Goal: Task Accomplishment & Management: Use online tool/utility

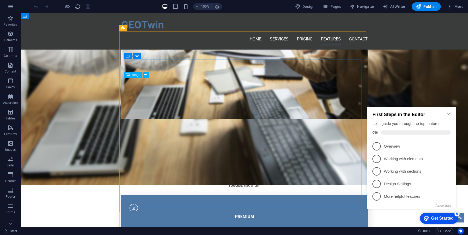
scroll to position [486, 0]
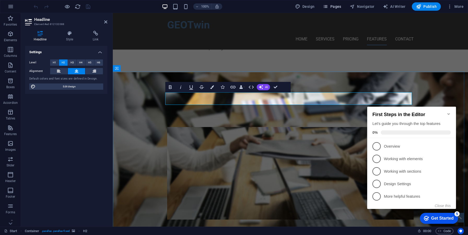
copy h2 "​PRODUCT"
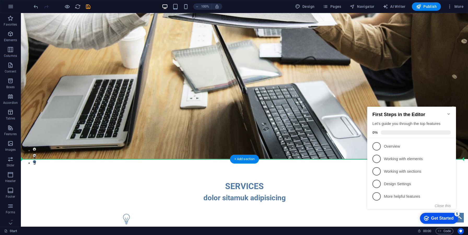
scroll to position [171, 0]
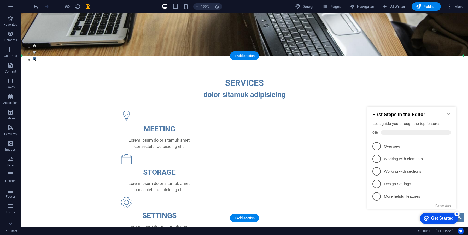
drag, startPoint x: 48, startPoint y: 81, endPoint x: 51, endPoint y: 60, distance: 21.1
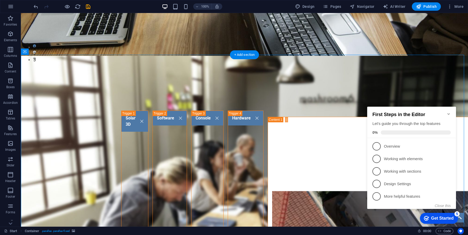
scroll to position [172, 0]
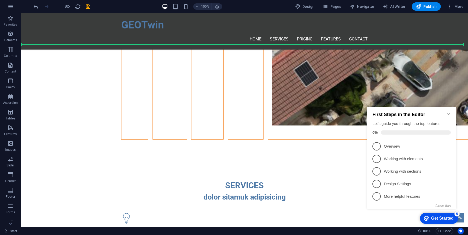
drag, startPoint x: 45, startPoint y: 64, endPoint x: 72, endPoint y: 73, distance: 28.1
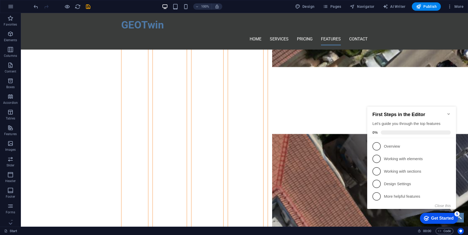
scroll to position [761, 0]
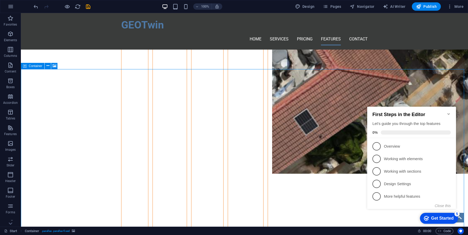
click at [27, 67] on div "Container" at bounding box center [33, 66] width 24 height 6
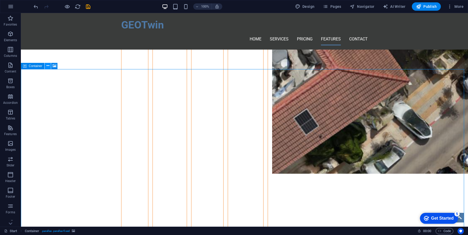
click at [45, 65] on button at bounding box center [48, 66] width 6 height 6
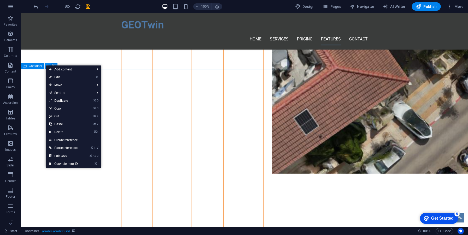
click at [45, 65] on button at bounding box center [48, 66] width 6 height 6
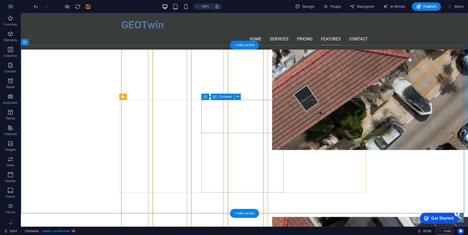
scroll to position [785, 0]
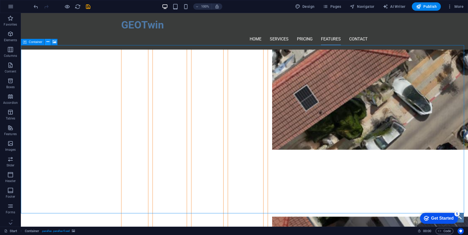
click at [46, 42] on icon at bounding box center [47, 41] width 3 height 5
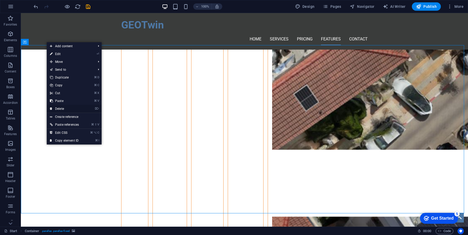
click at [71, 108] on link "⌦ Delete" at bounding box center [64, 109] width 35 height 8
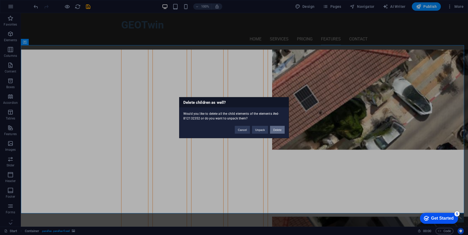
click at [277, 131] on button "Delete" at bounding box center [277, 130] width 15 height 8
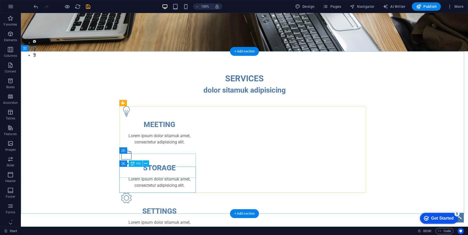
scroll to position [177, 0]
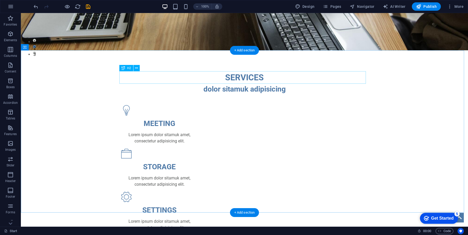
click at [243, 78] on div "SERVICES" at bounding box center [244, 77] width 247 height 13
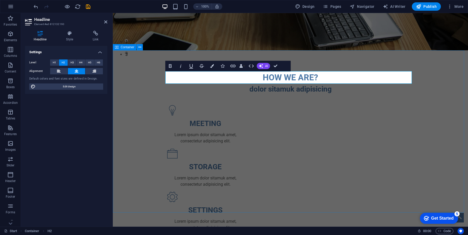
click at [145, 101] on div "HOW WE ARE? dolor sitamuk adipisicing MEETING Lorem ipsum dolor sitamuk amet, c…" at bounding box center [290, 216] width 355 height 332
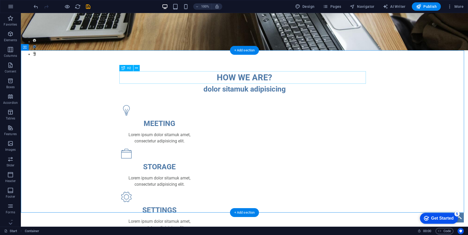
click at [239, 79] on div "HOW WE ARE?" at bounding box center [244, 77] width 247 height 13
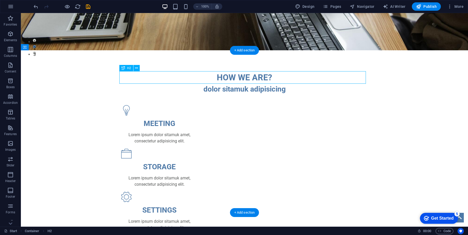
click at [239, 79] on div "HOW WE ARE?" at bounding box center [244, 77] width 247 height 13
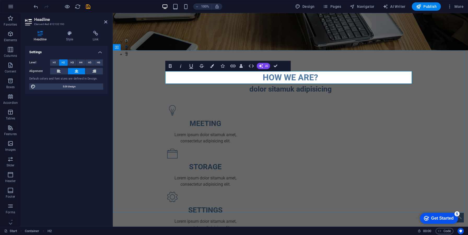
click at [266, 78] on h2 "HOW WE ARE?" at bounding box center [290, 77] width 247 height 13
click at [127, 69] on div "WHO WE ARE? dolor sitamuk adipisicing MEETING Lorem ipsum dolor sitamuk amet, c…" at bounding box center [290, 216] width 355 height 332
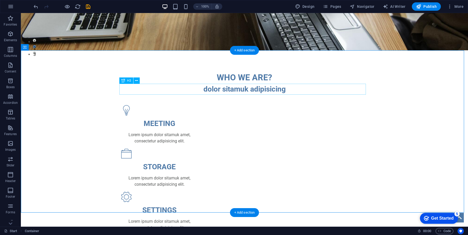
click at [212, 91] on div "dolor sitamuk adipisicing" at bounding box center [244, 89] width 247 height 11
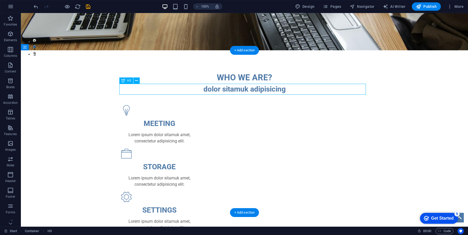
click at [212, 91] on div "dolor sitamuk adipisicing" at bounding box center [244, 89] width 247 height 11
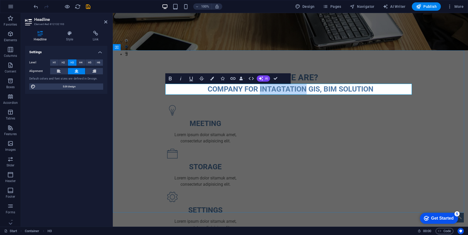
drag, startPoint x: 288, startPoint y: 92, endPoint x: 279, endPoint y: 91, distance: 8.9
click at [279, 91] on h3 "COMPANY FOR INTAGTATION GIS, BIM SOLUTION" at bounding box center [290, 89] width 247 height 11
click at [278, 88] on h3 "COMPANY FOR INTAGTATION GIS, BIM SOLUTION" at bounding box center [290, 89] width 247 height 11
click at [278, 90] on h3 "COMPANY FOR INTAGTATION GIS, BIM SOLUTION" at bounding box center [290, 89] width 247 height 11
click at [113, 13] on lt-strong "CANTATION" at bounding box center [113, 13] width 0 height 0
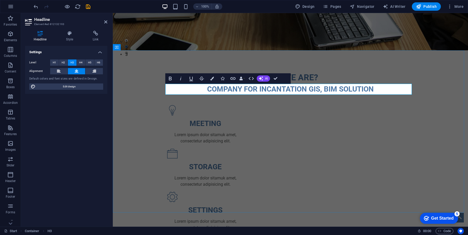
click at [302, 87] on h3 "COMPANY FOR INCANTATION GIS, BIM SOLUTION" at bounding box center [290, 89] width 247 height 11
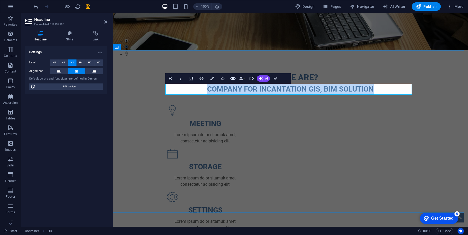
click at [302, 87] on h3 "COMPANY FOR INCANTATION GIS, BIM SOLUTION" at bounding box center [290, 89] width 247 height 11
click at [371, 74] on div "WHO WE ARE?" at bounding box center [290, 77] width 247 height 13
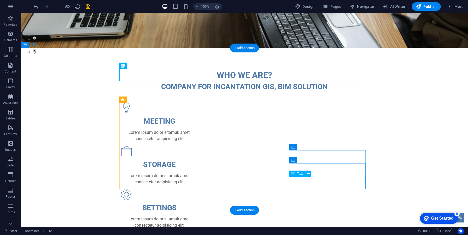
scroll to position [180, 0]
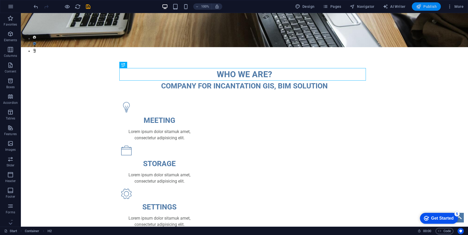
click at [421, 9] on icon "button" at bounding box center [418, 6] width 5 height 5
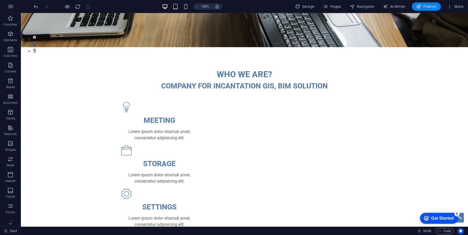
click at [435, 7] on span "Publish" at bounding box center [426, 6] width 21 height 5
click at [427, 8] on span "Publish" at bounding box center [426, 6] width 21 height 5
